Goal: Transaction & Acquisition: Subscribe to service/newsletter

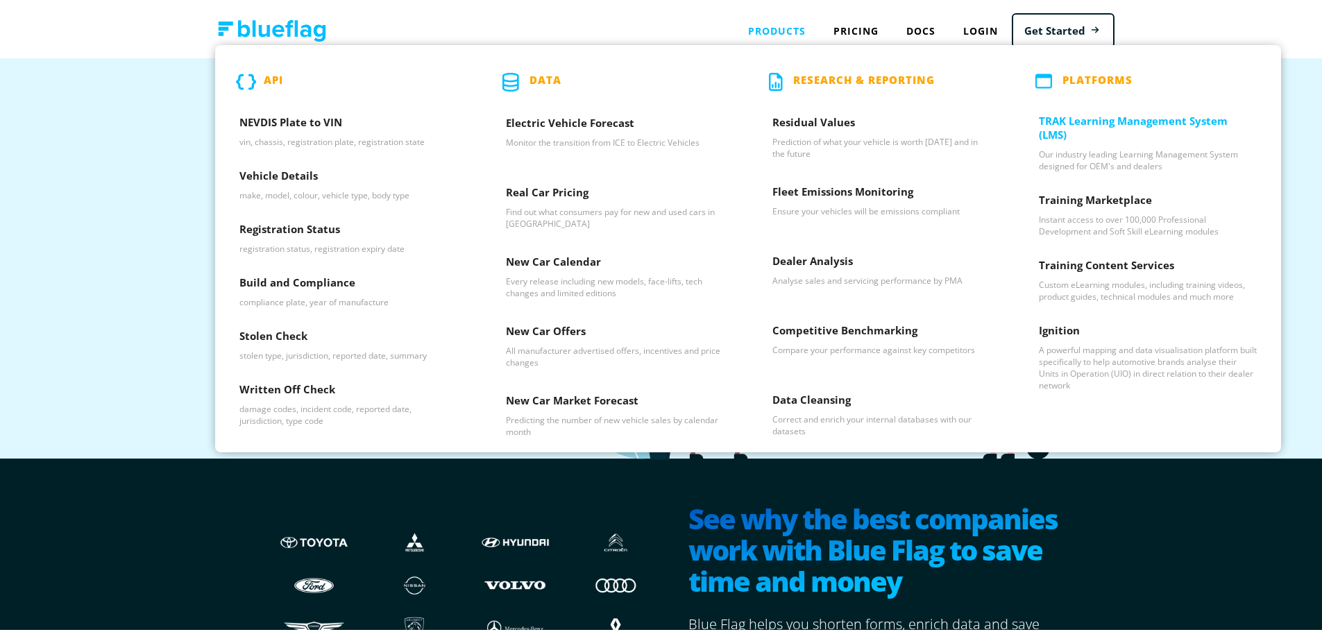
click at [1091, 110] on div "TRAK Learning Management System (LMS) Our industry leading Learning Management …" at bounding box center [1148, 140] width 266 height 79
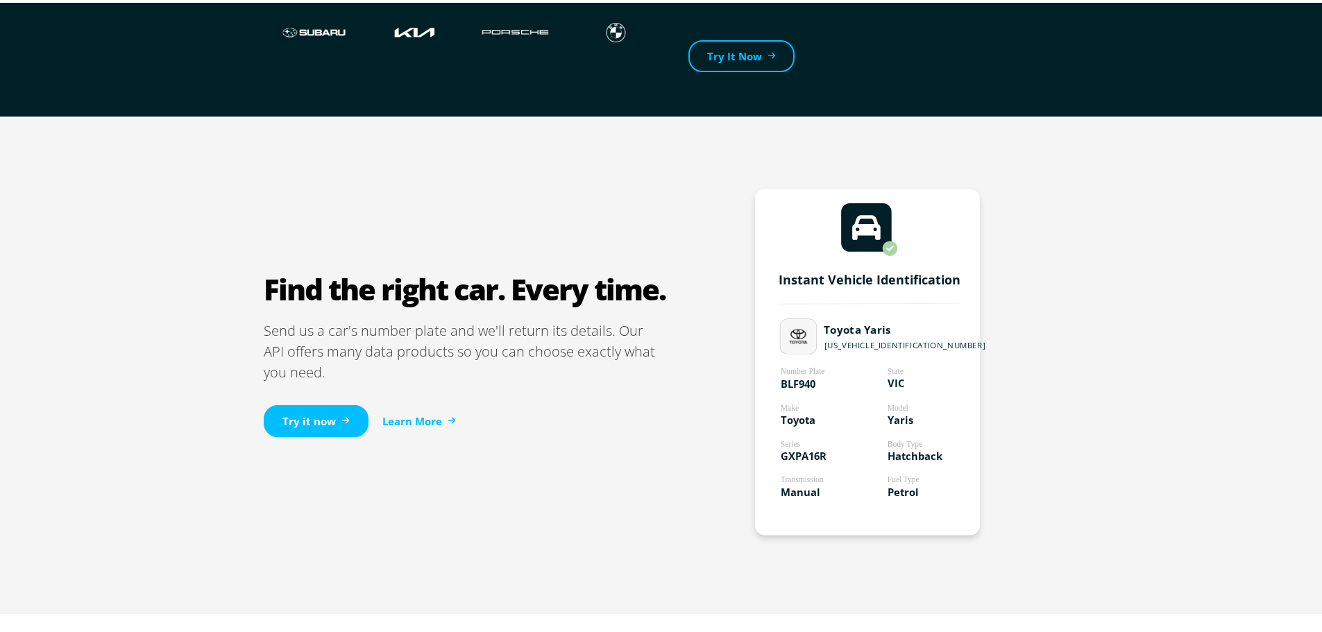
scroll to position [694, 0]
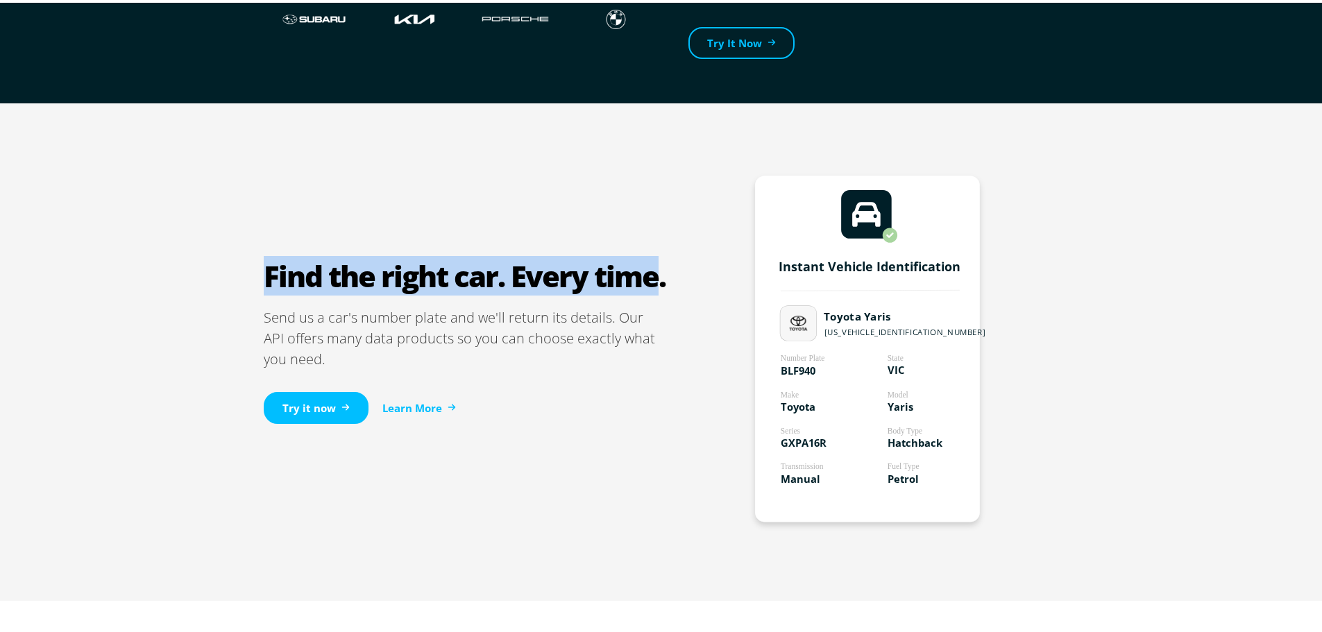
drag, startPoint x: 261, startPoint y: 278, endPoint x: 650, endPoint y: 287, distance: 389.4
click at [650, 287] on h2 "Find the right car. Every time." at bounding box center [465, 273] width 402 height 35
click at [650, 286] on h2 "Find the right car. Every time." at bounding box center [465, 273] width 402 height 35
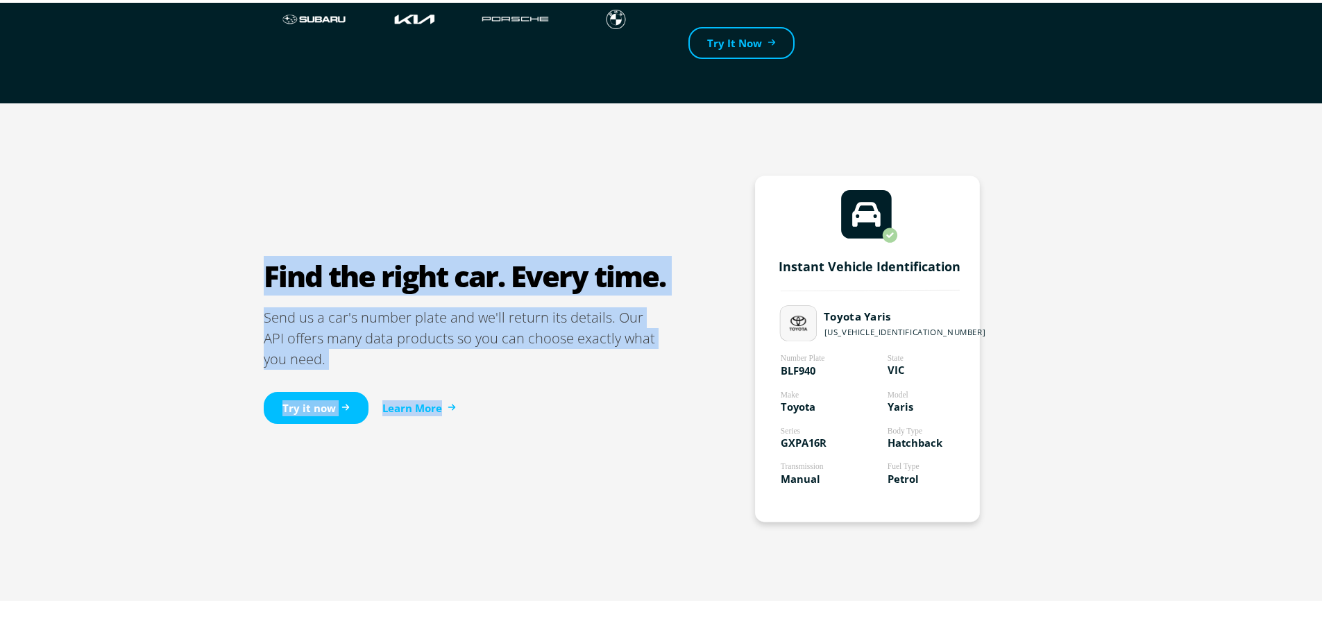
drag, startPoint x: 665, startPoint y: 278, endPoint x: 196, endPoint y: 246, distance: 469.6
click at [178, 242] on div "Find the right car. Every time. Send us a car's number plate and we'll return i…" at bounding box center [666, 350] width 1332 height 498
click at [227, 273] on div "Find the right car. Every time. Send us a car's number plate and we'll return i…" at bounding box center [666, 350] width 1332 height 498
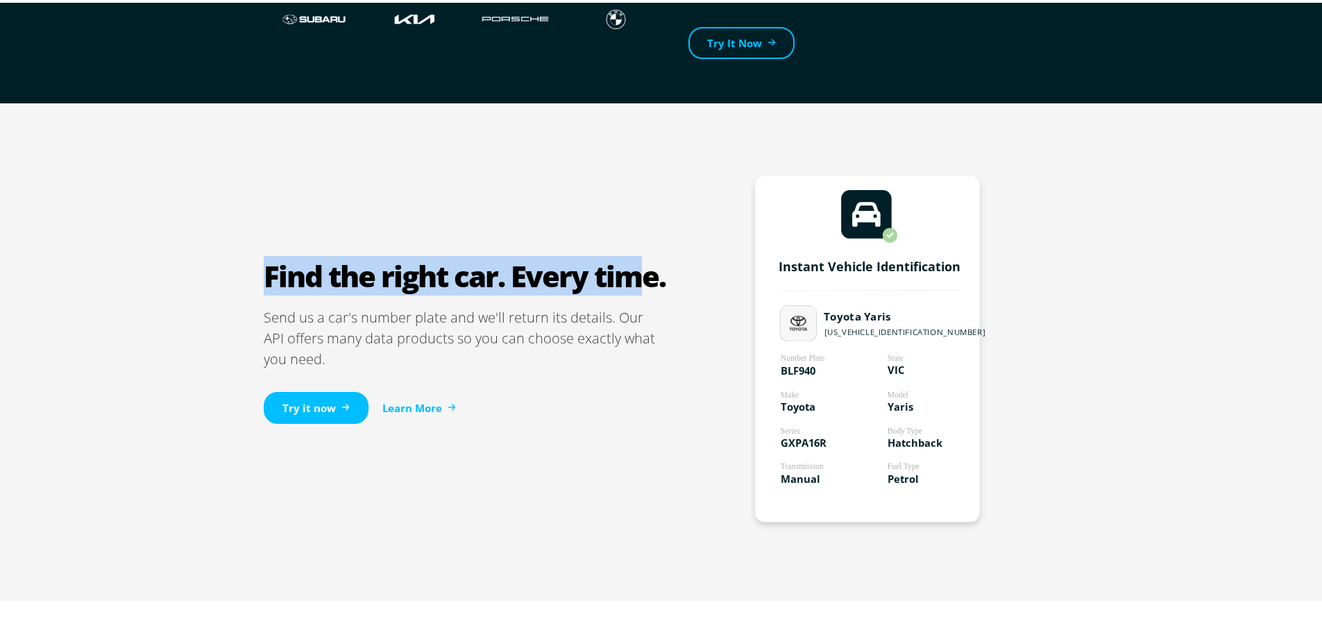
drag, startPoint x: 241, startPoint y: 268, endPoint x: 641, endPoint y: 278, distance: 399.8
click at [641, 278] on div "Find the right car. Every time. Send us a car's number plate and we'll return i…" at bounding box center [666, 350] width 1332 height 498
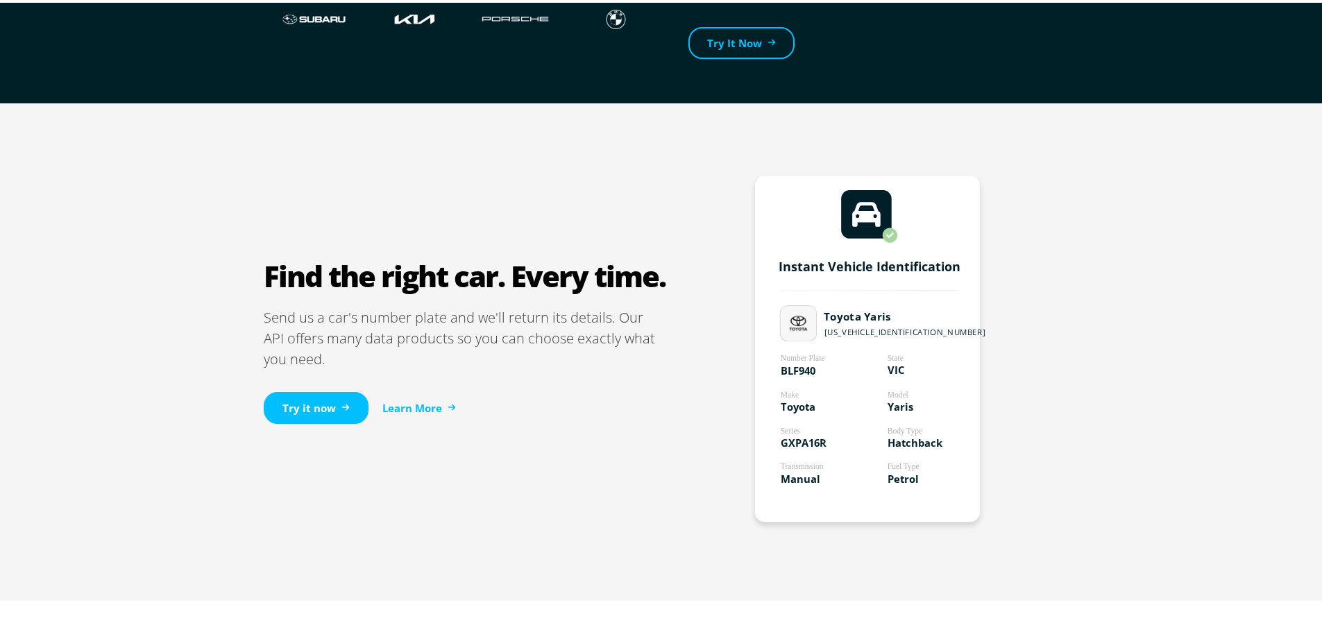
click at [652, 275] on h2 "Find the right car. Every time." at bounding box center [465, 273] width 402 height 35
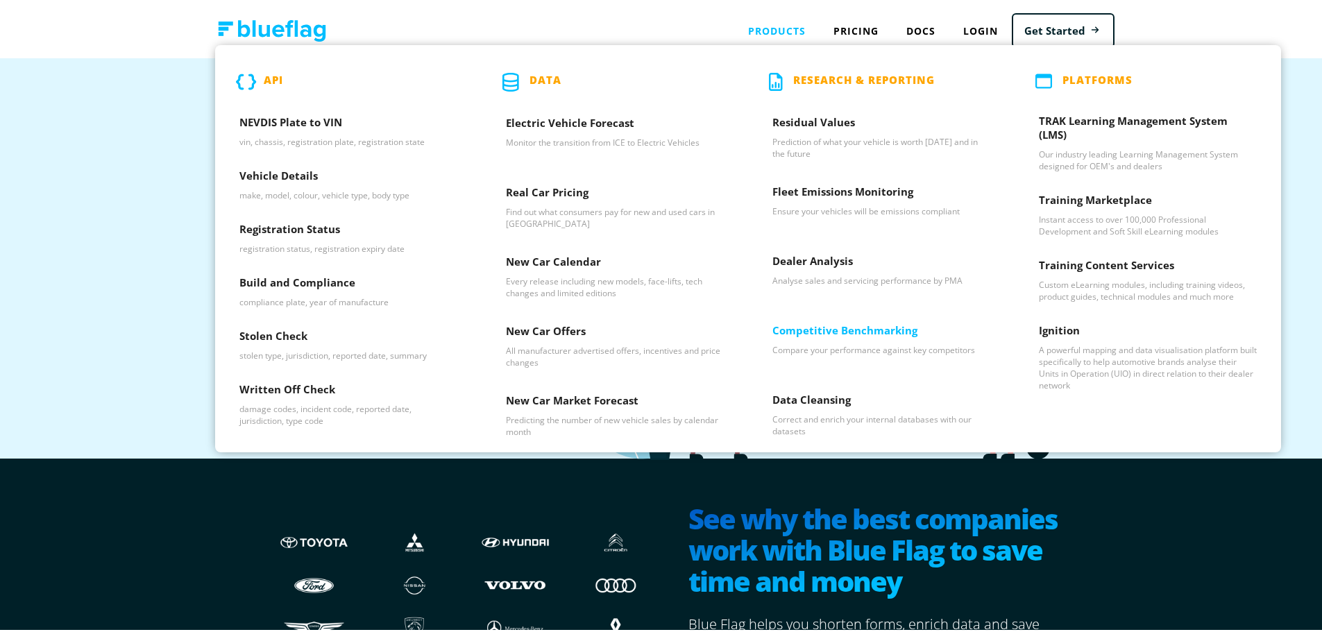
click at [876, 338] on h3 "Competitive Benchmarking" at bounding box center [881, 331] width 218 height 21
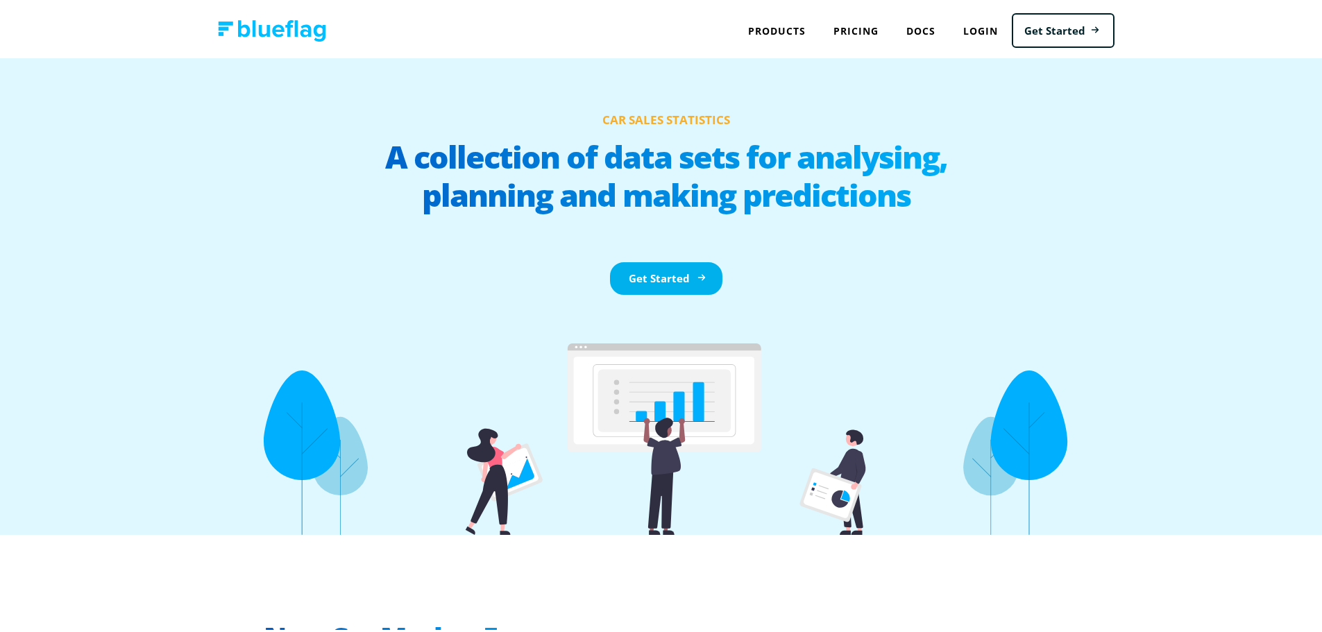
click at [649, 290] on link "Get Started" at bounding box center [666, 276] width 112 height 33
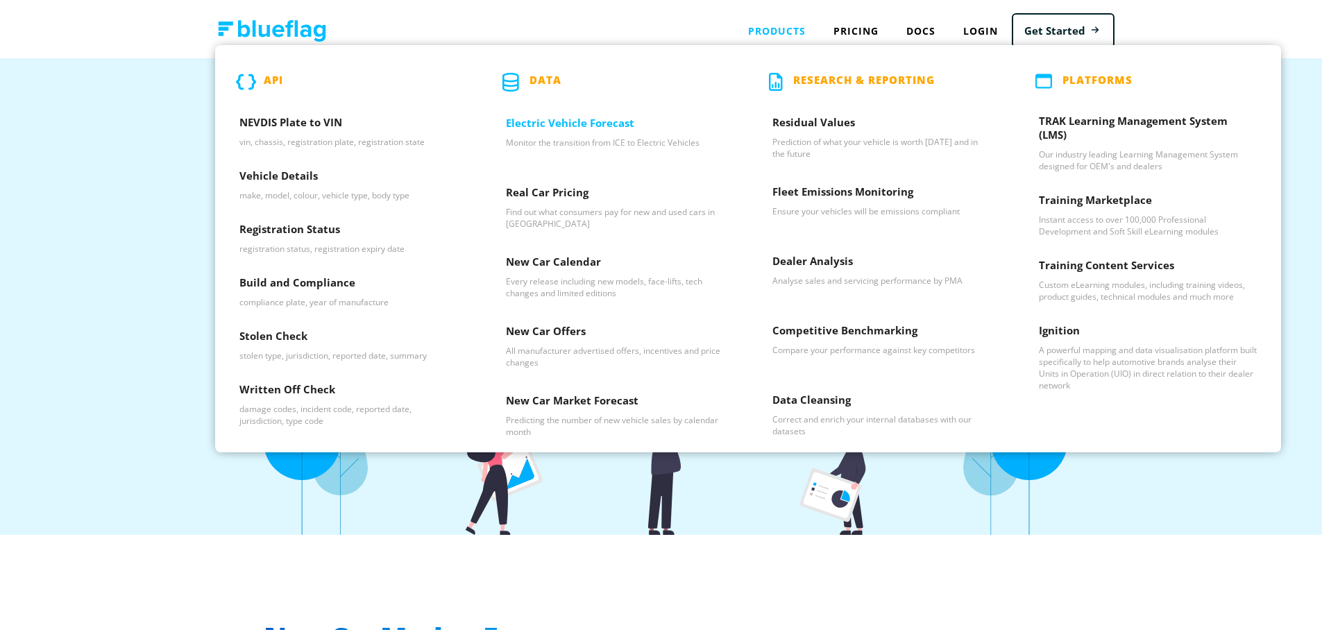
click at [556, 144] on p "Monitor the transition from ICE to Electric Vehicles" at bounding box center [615, 140] width 218 height 12
drag, startPoint x: 605, startPoint y: 96, endPoint x: 584, endPoint y: 147, distance: 55.7
click at [592, 113] on div "Data Electric Vehicle Forecast Monitor the transition from ICE to Electric Vehi…" at bounding box center [615, 245] width 266 height 407
click at [584, 142] on p "Monitor the transition from ICE to Electric Vehicles" at bounding box center [615, 140] width 218 height 12
click at [318, 346] on h3 "Stolen Check" at bounding box center [348, 336] width 218 height 21
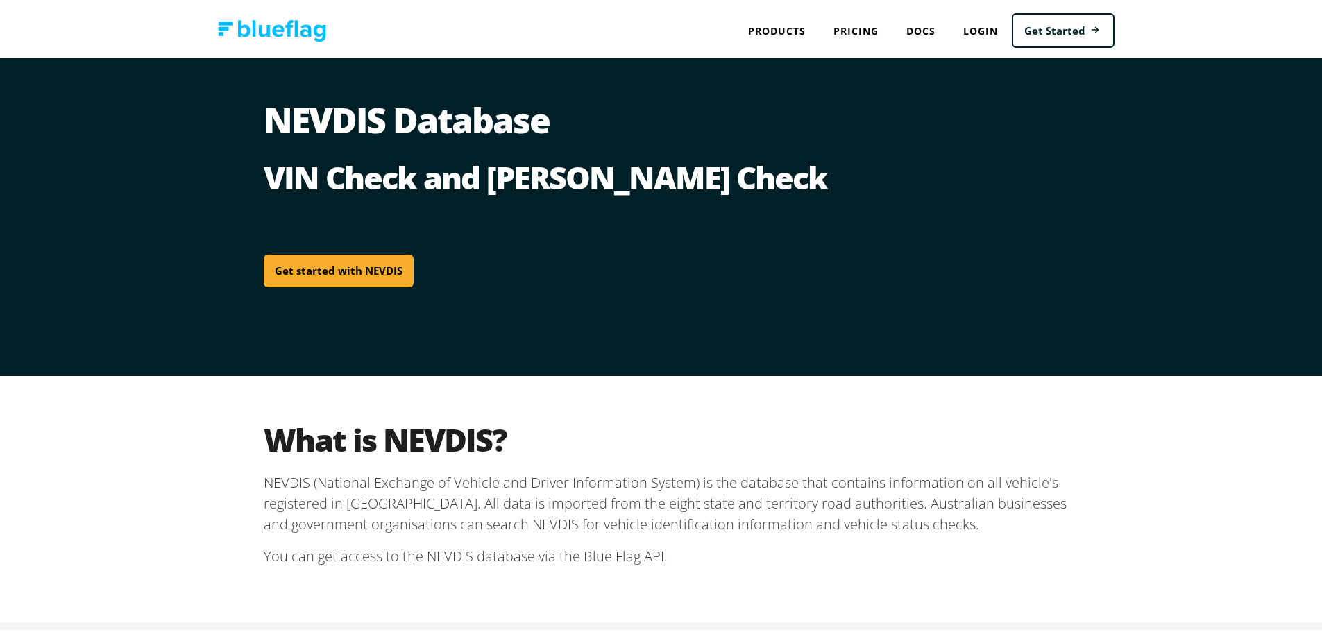
click at [328, 277] on link "Get started with NEVDIS" at bounding box center [339, 268] width 150 height 33
